Goal: Information Seeking & Learning: Learn about a topic

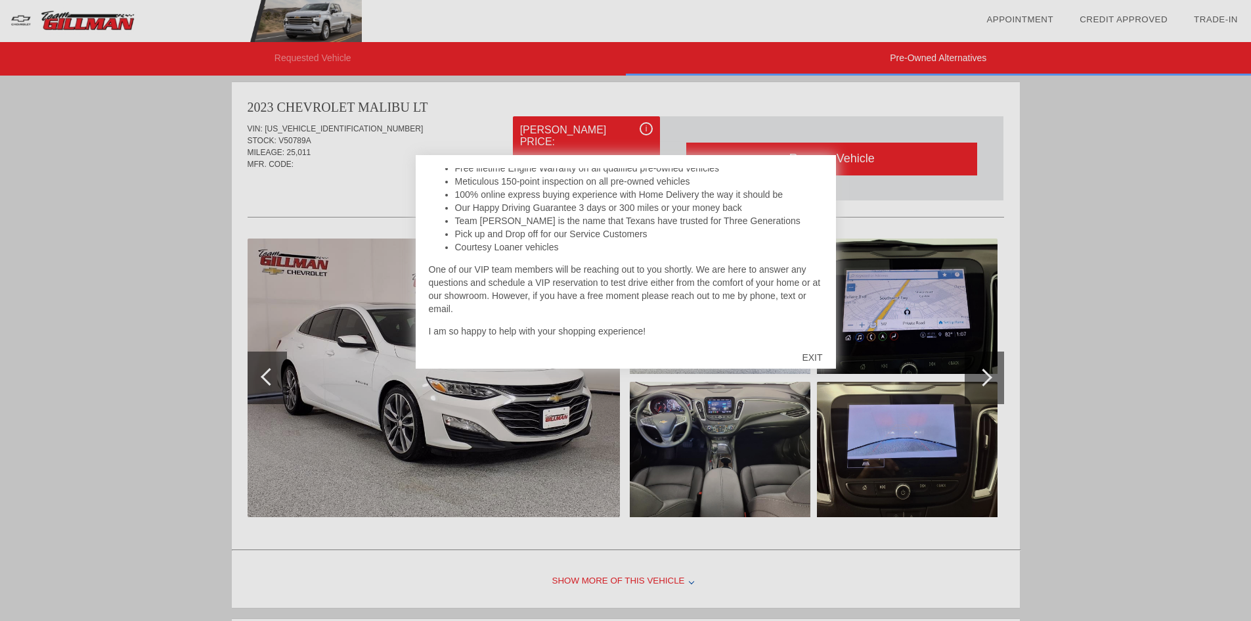
scroll to position [267, 0]
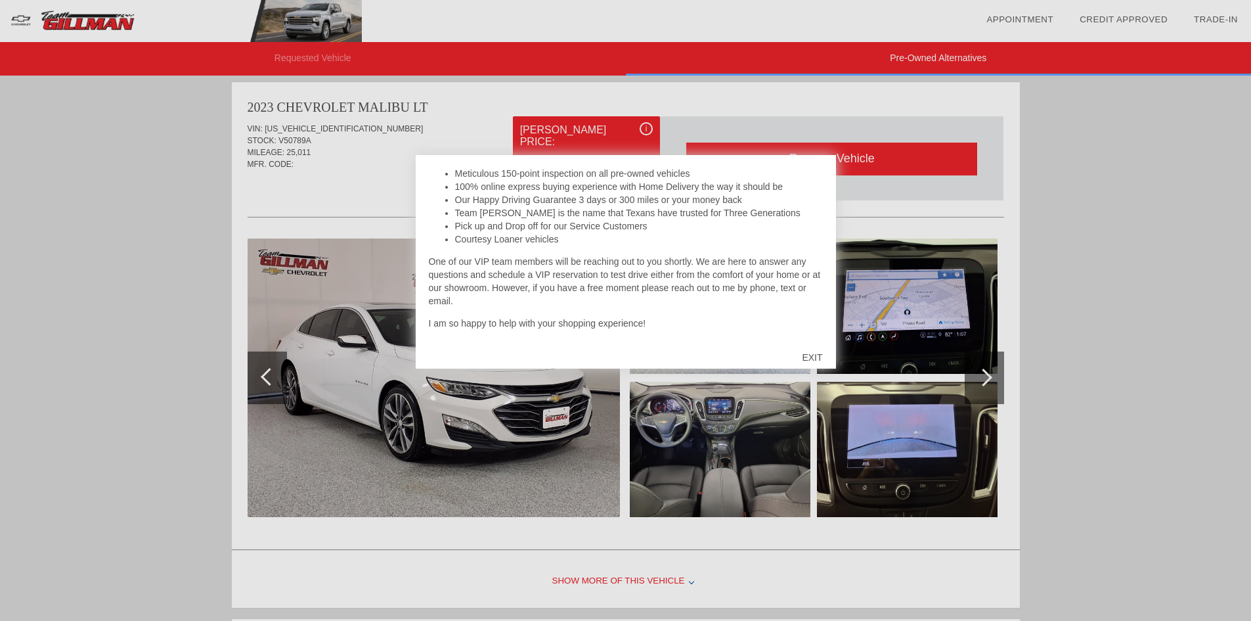
click at [810, 359] on div "EXIT" at bounding box center [812, 357] width 47 height 39
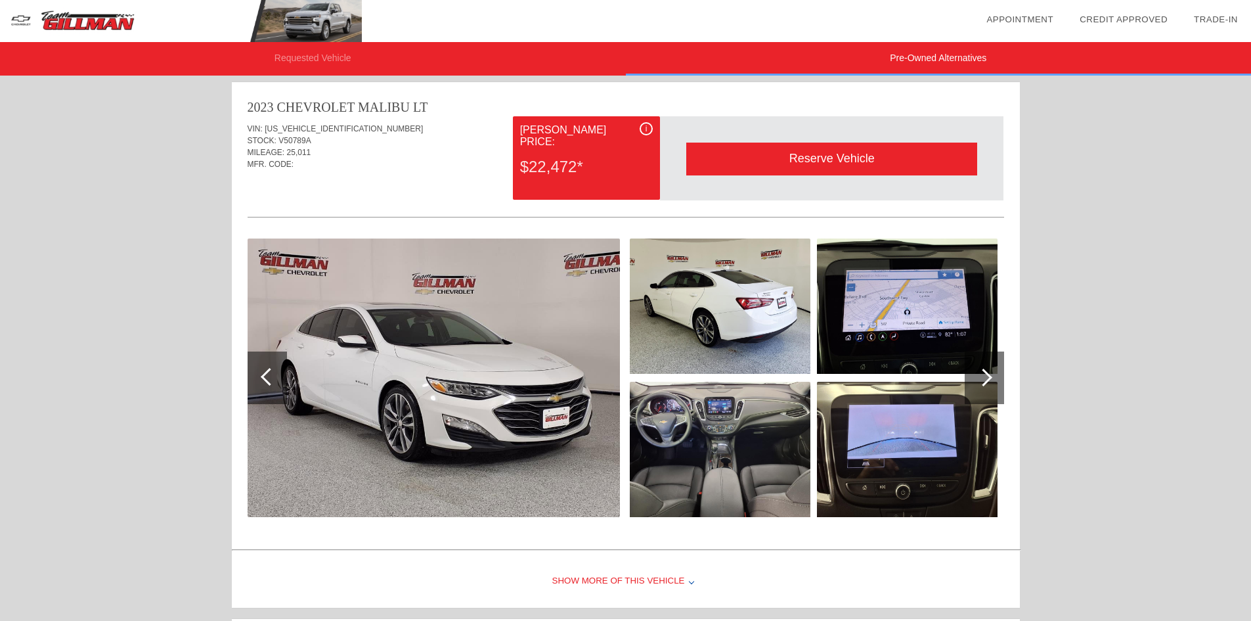
click at [988, 374] on div at bounding box center [983, 377] width 18 height 18
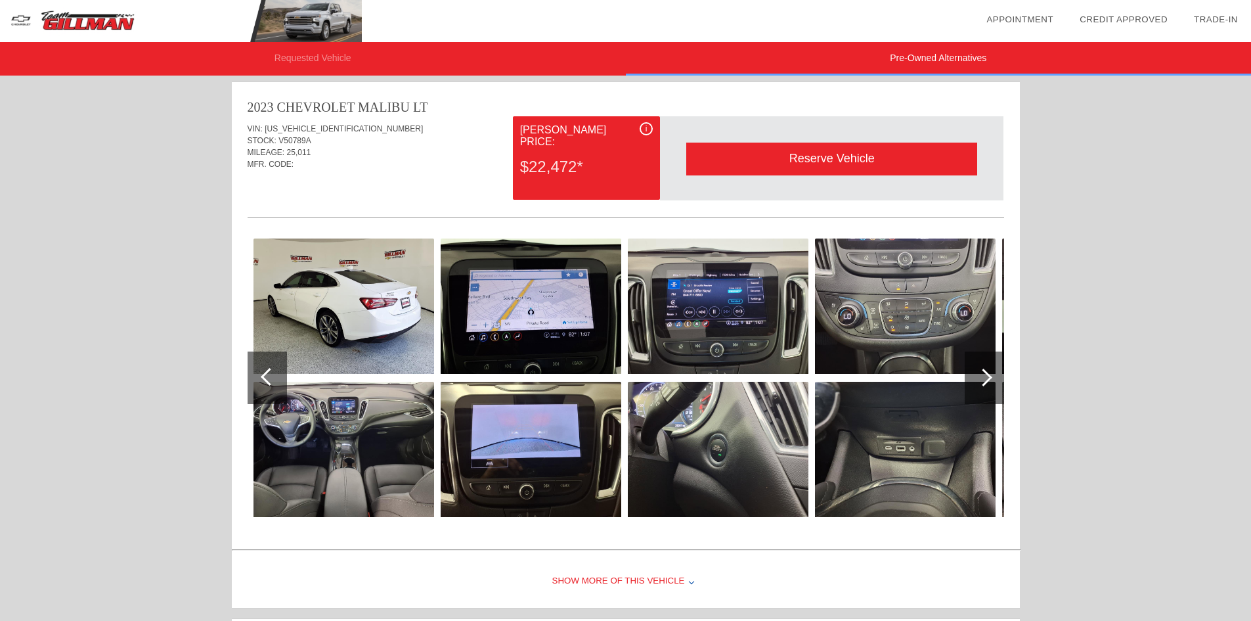
click at [988, 374] on div at bounding box center [983, 377] width 18 height 18
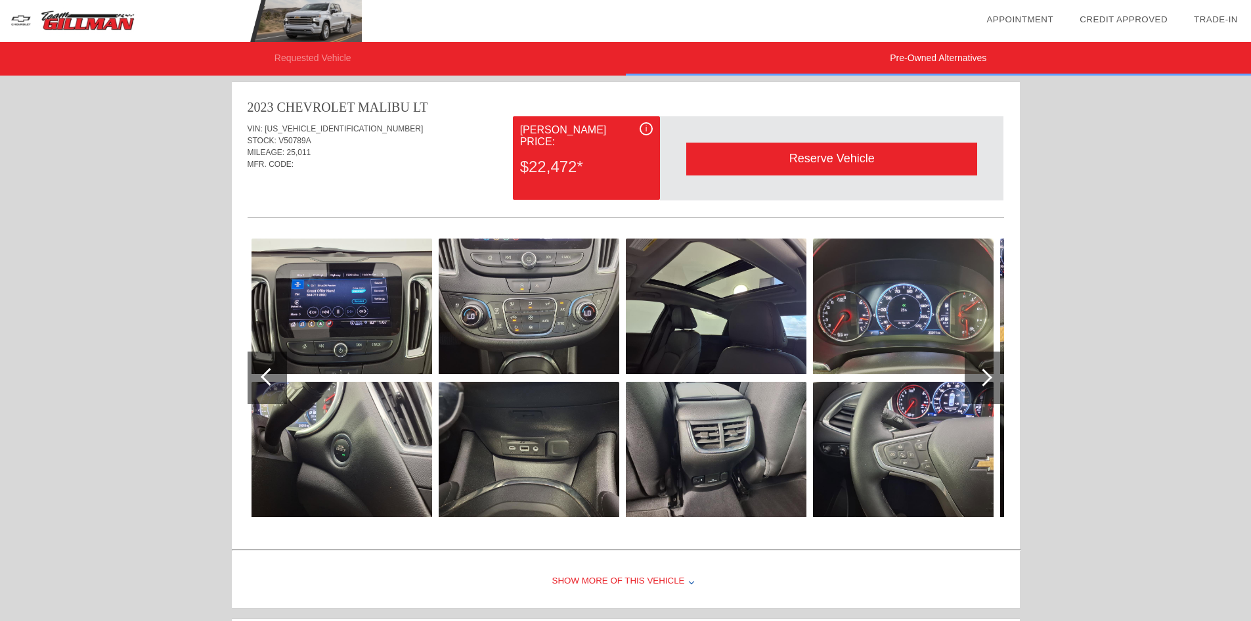
click at [603, 581] on div "Show More of this Vehicle" at bounding box center [626, 581] width 788 height 53
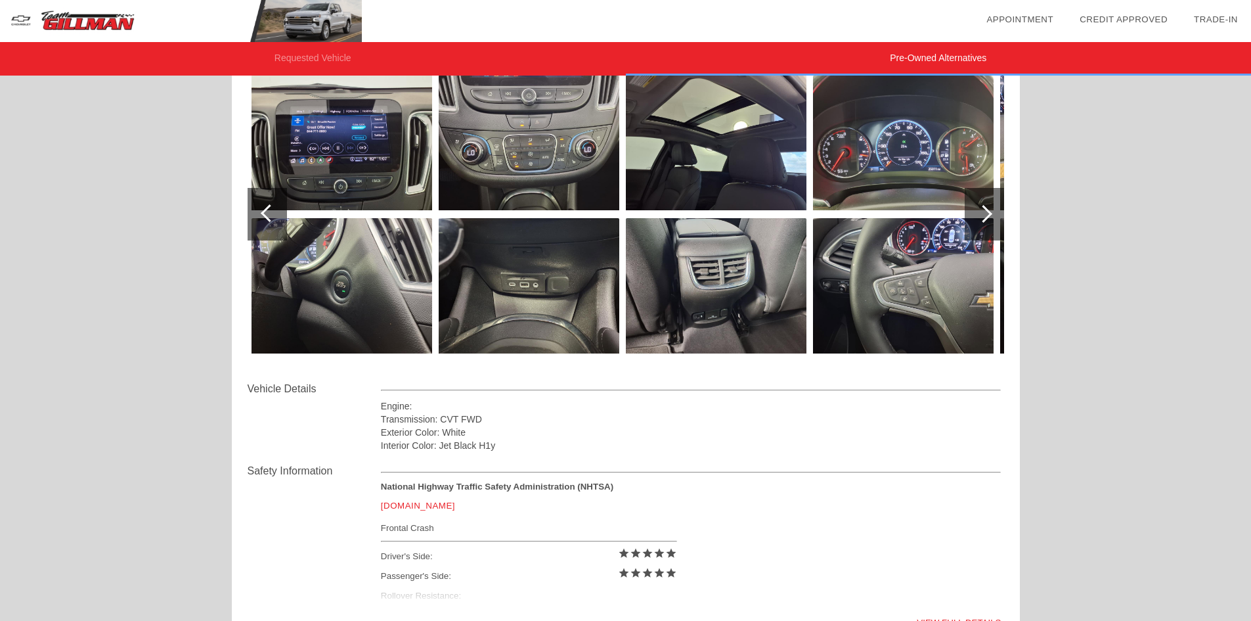
scroll to position [802, 0]
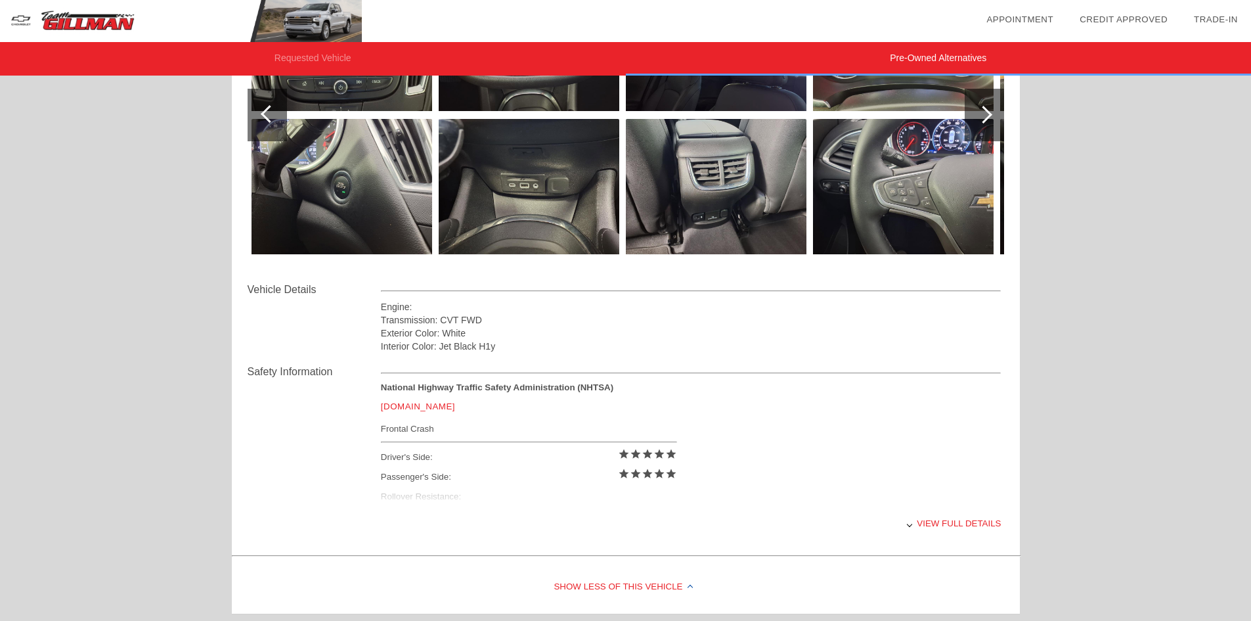
click at [636, 582] on div "Show Less of this Vehicle" at bounding box center [626, 587] width 788 height 53
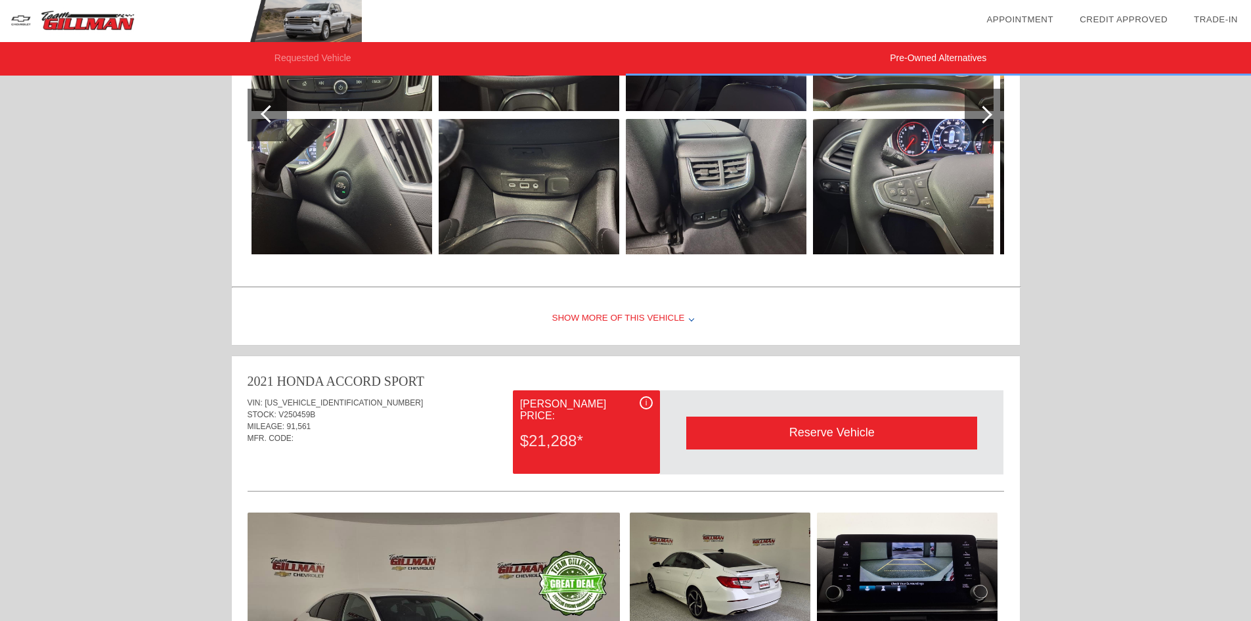
click at [276, 120] on div at bounding box center [267, 115] width 39 height 53
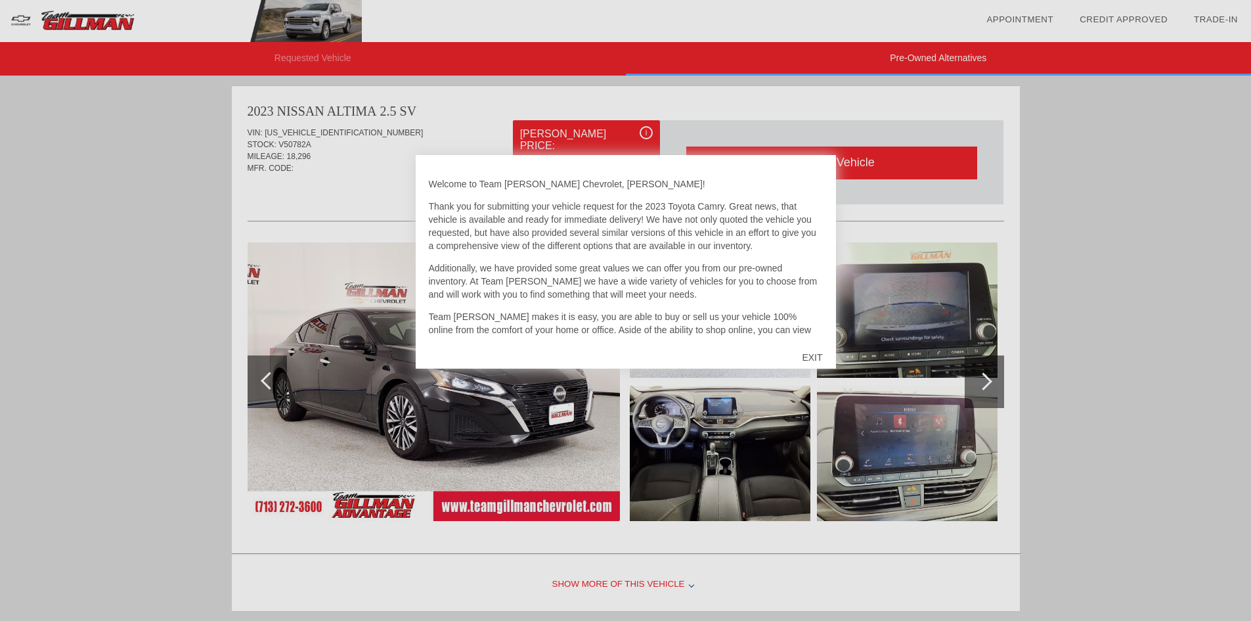
scroll to position [1076, 0]
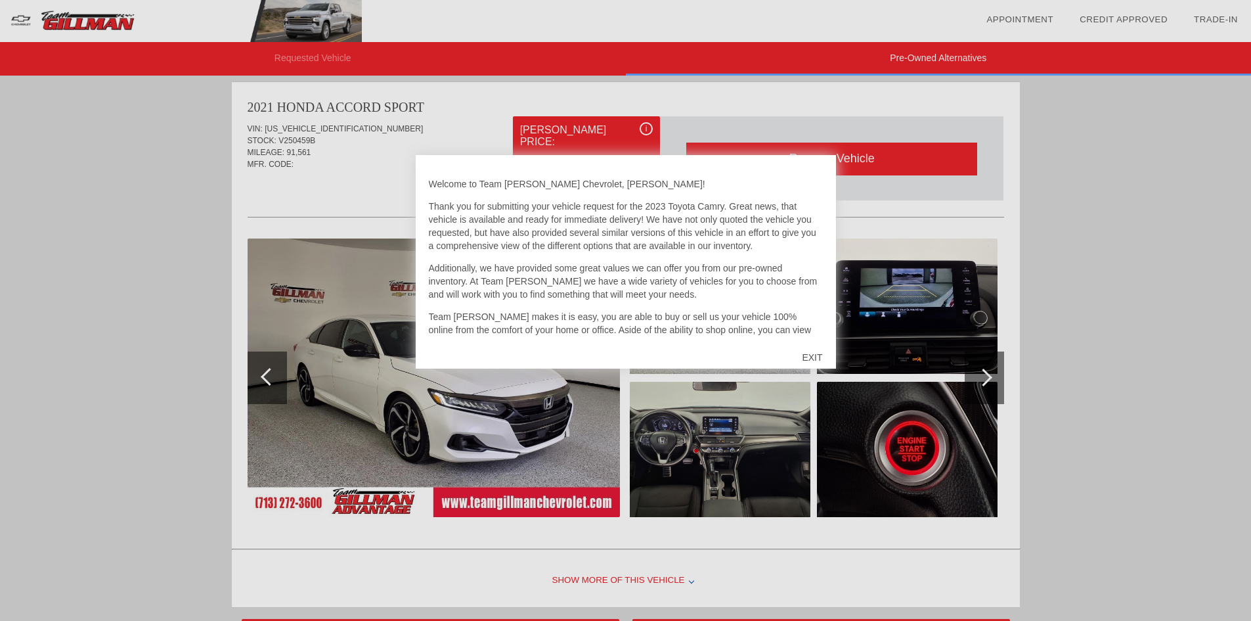
click at [810, 357] on div "EXIT" at bounding box center [812, 357] width 47 height 39
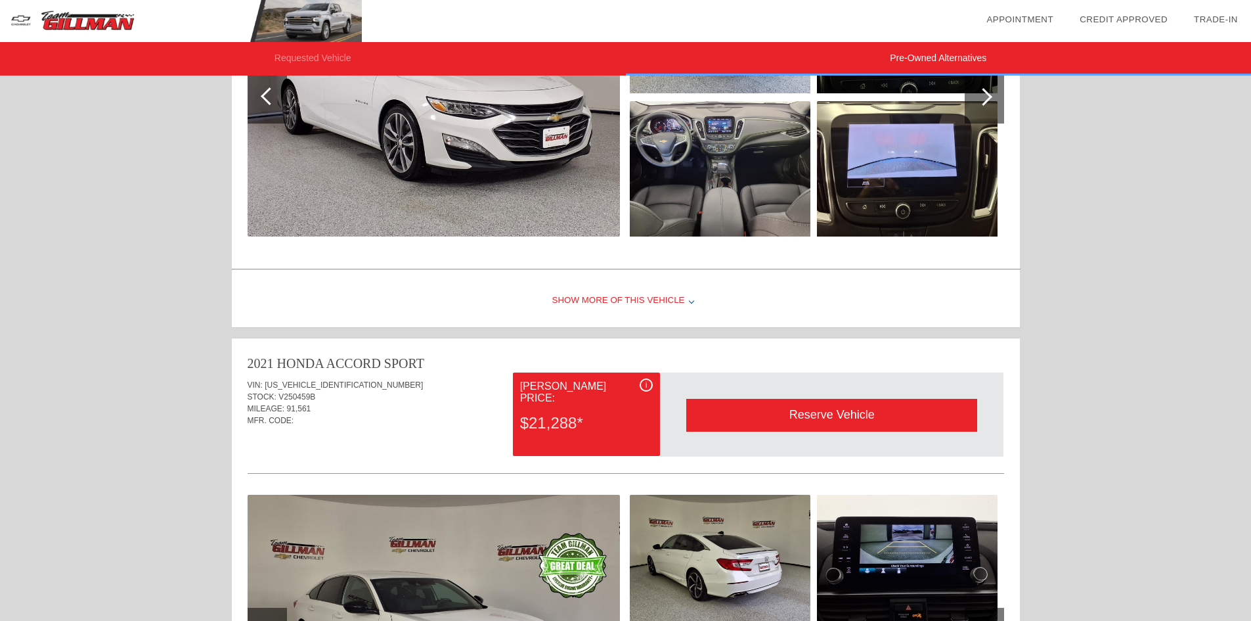
scroll to position [843, 0]
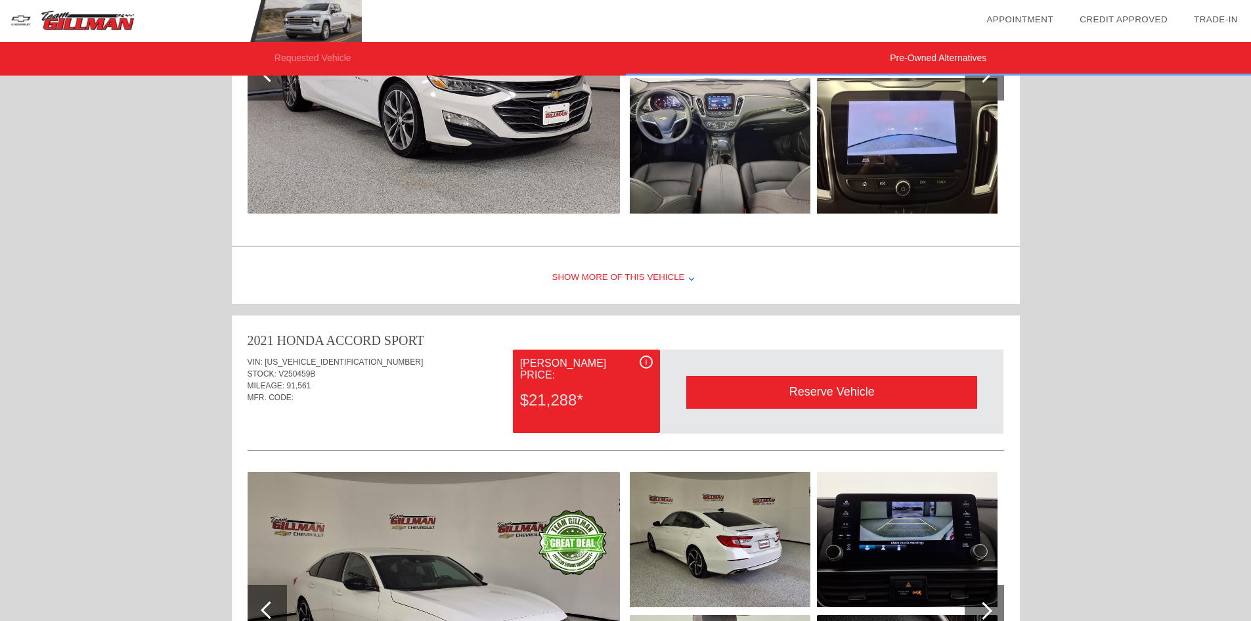
click at [636, 272] on div "Show More of this Vehicle" at bounding box center [626, 277] width 788 height 53
